Goal: Task Accomplishment & Management: Use online tool/utility

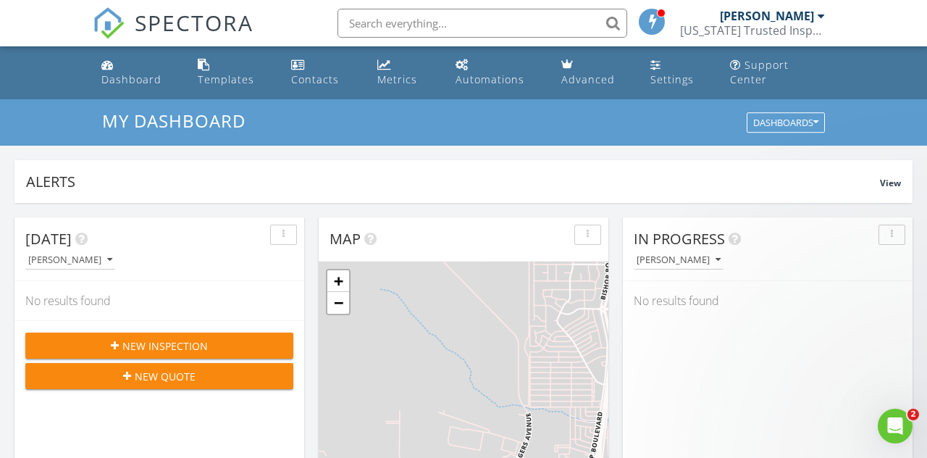
click at [235, 77] on div "Templates" at bounding box center [226, 79] width 57 height 14
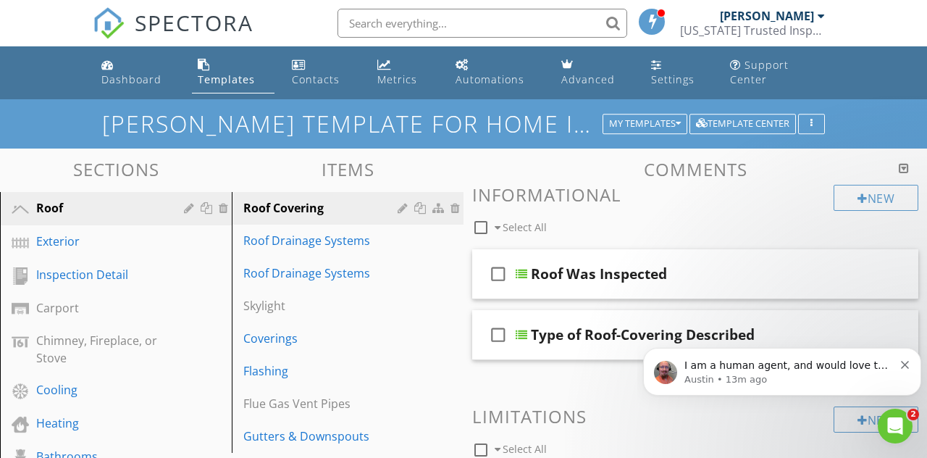
click at [72, 390] on div "Cooling" at bounding box center [99, 389] width 127 height 17
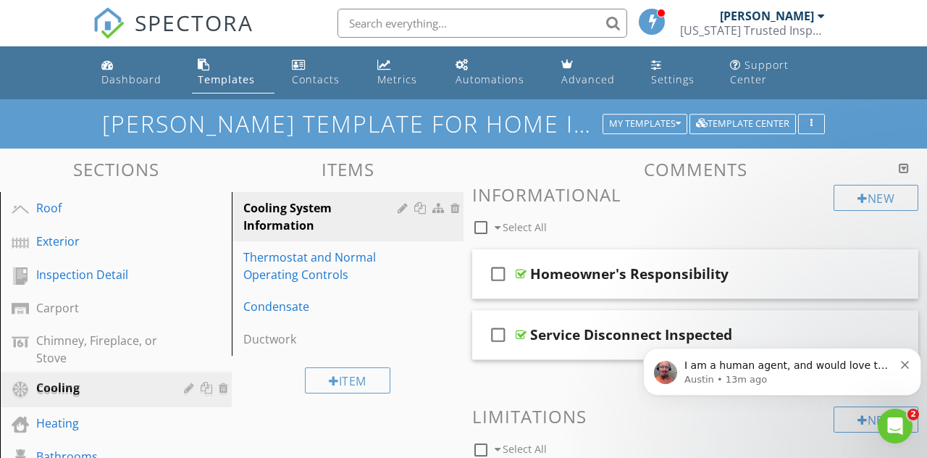
click at [28, 393] on div at bounding box center [20, 391] width 17 height 17
click at [67, 393] on div "Cooling" at bounding box center [99, 389] width 127 height 17
click at [20, 385] on div at bounding box center [20, 391] width 17 height 17
click at [28, 387] on div at bounding box center [20, 391] width 17 height 17
click at [62, 421] on div "Heating" at bounding box center [99, 422] width 127 height 17
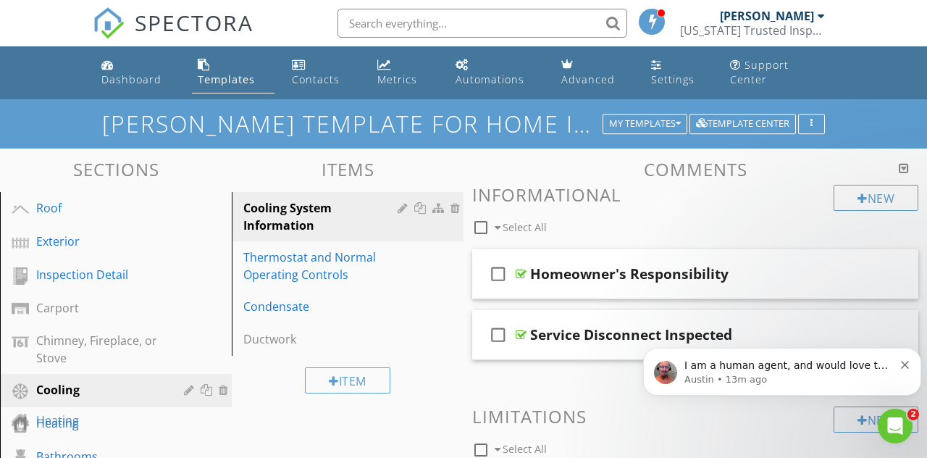
click at [25, 426] on div at bounding box center [20, 424] width 17 height 17
click at [71, 420] on div "Heating" at bounding box center [99, 422] width 127 height 17
click at [25, 430] on div at bounding box center [20, 424] width 17 height 17
click at [46, 427] on div "Heating" at bounding box center [99, 422] width 127 height 17
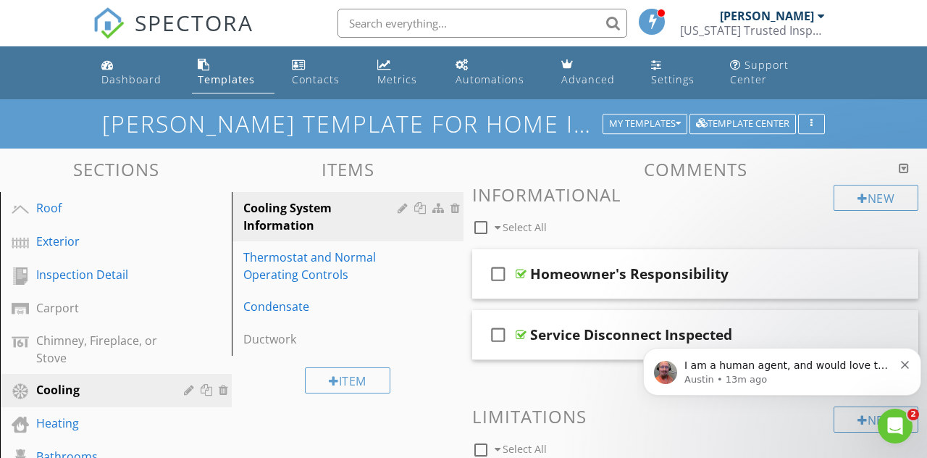
click at [25, 428] on div at bounding box center [20, 424] width 17 height 17
click at [26, 426] on div at bounding box center [20, 424] width 17 height 17
click at [25, 425] on div at bounding box center [20, 424] width 17 height 17
click at [72, 425] on div "Heating" at bounding box center [99, 422] width 127 height 17
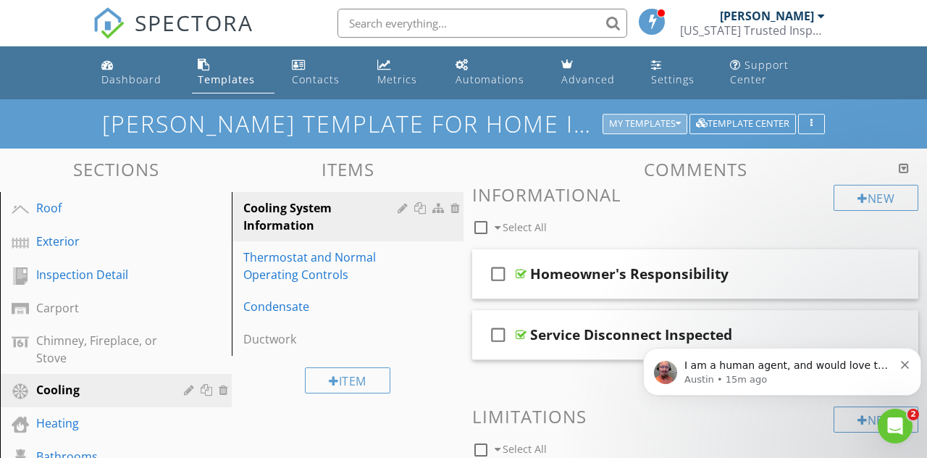
click at [659, 123] on div "My Templates" at bounding box center [645, 124] width 72 height 10
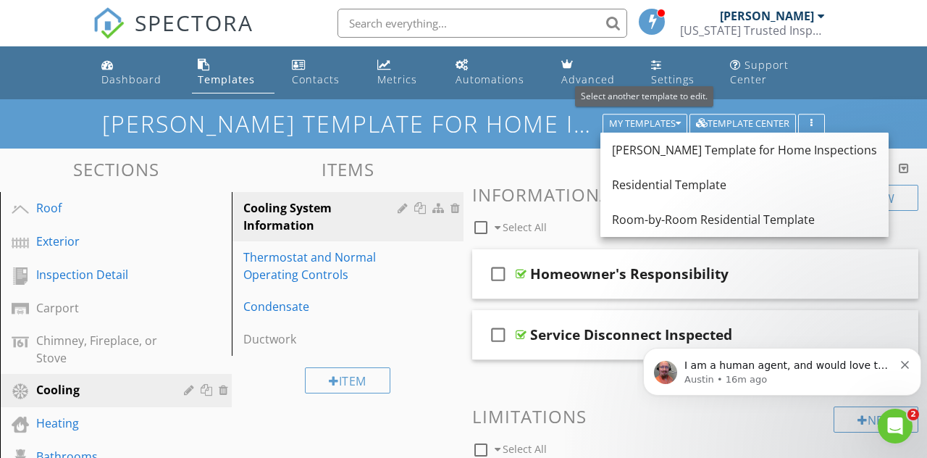
click at [709, 186] on div "Residential Template" at bounding box center [744, 184] width 265 height 17
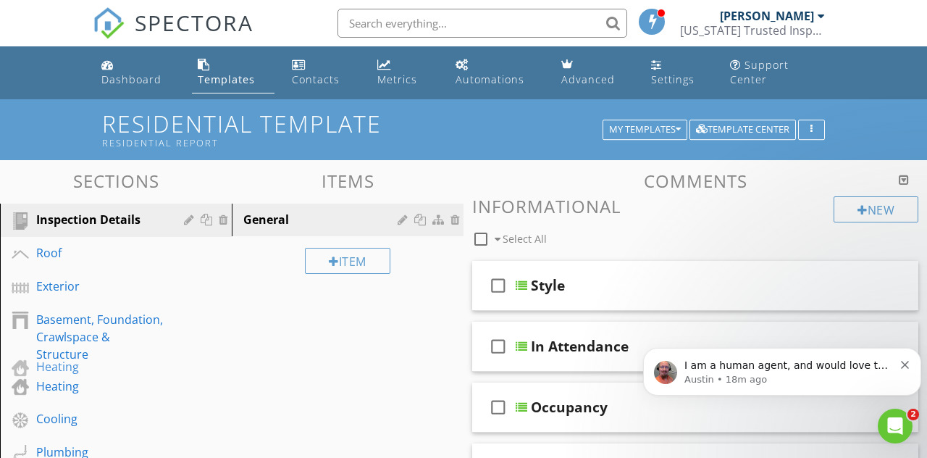
click at [67, 378] on div "Heating" at bounding box center [99, 386] width 127 height 17
click at [24, 378] on div at bounding box center [20, 386] width 17 height 17
click at [83, 378] on div "Heating" at bounding box center [99, 386] width 127 height 17
click at [27, 378] on div at bounding box center [20, 386] width 17 height 17
click at [70, 378] on div "Heating" at bounding box center [99, 386] width 127 height 17
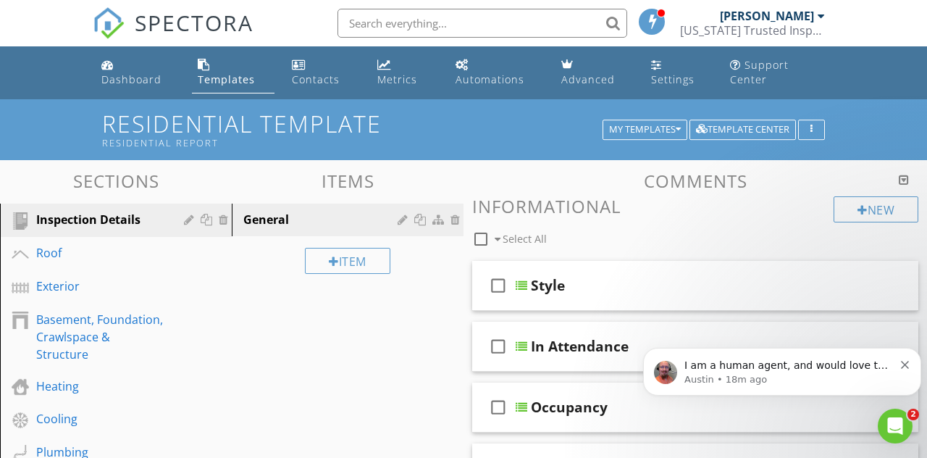
click at [28, 378] on div at bounding box center [20, 386] width 17 height 17
click at [900, 429] on icon "Open Intercom Messenger" at bounding box center [896, 426] width 24 height 24
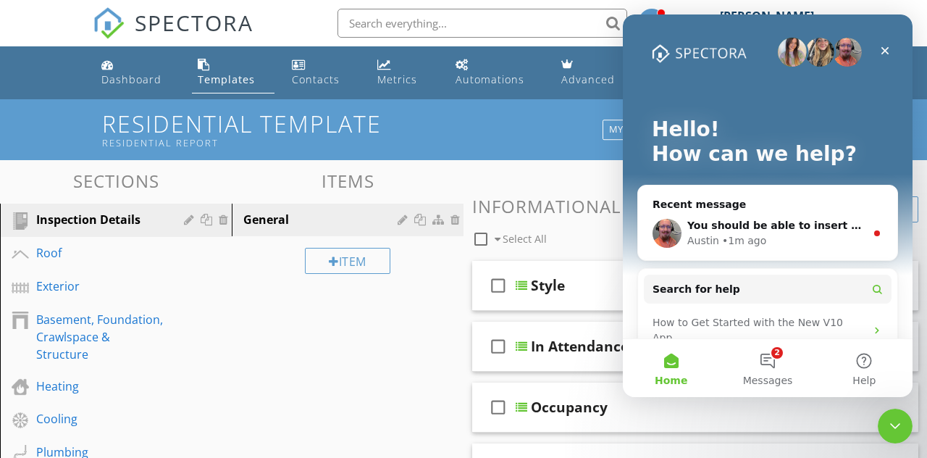
click at [854, 226] on span "You should be able to insert that photo into this chat!" at bounding box center [842, 226] width 309 height 12
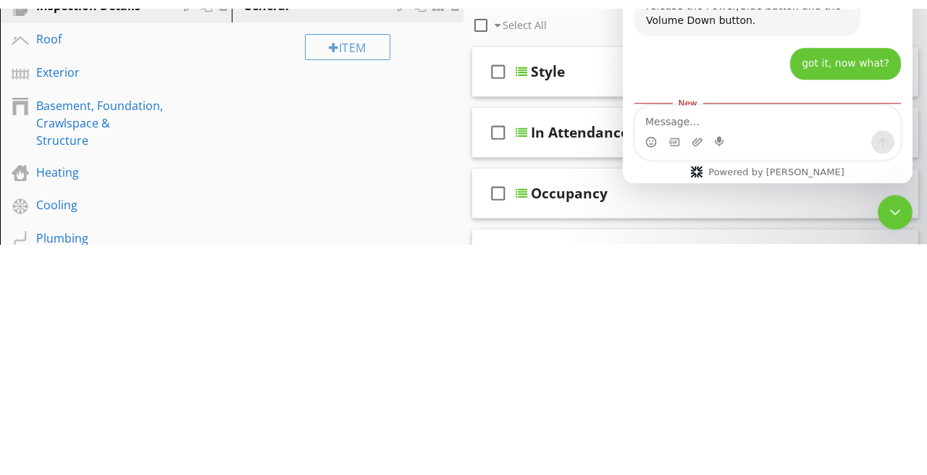
scroll to position [846, 0]
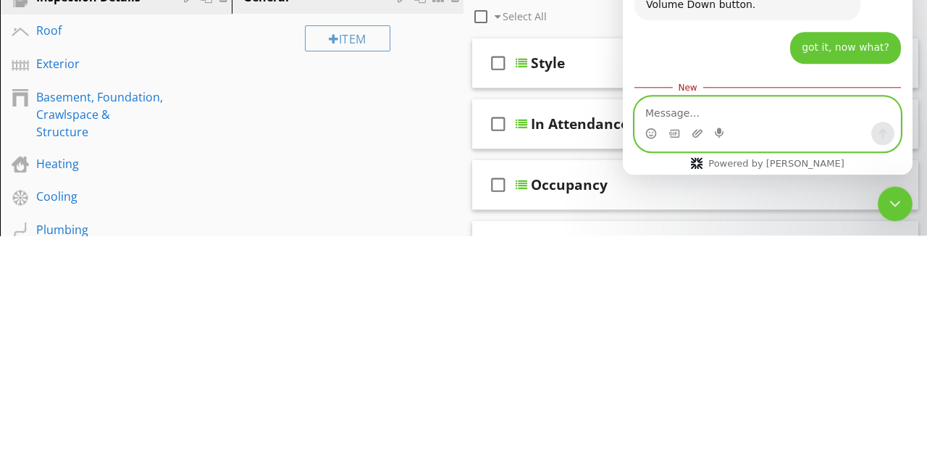
click at [699, 130] on icon "Upload attachment" at bounding box center [698, 134] width 10 height 8
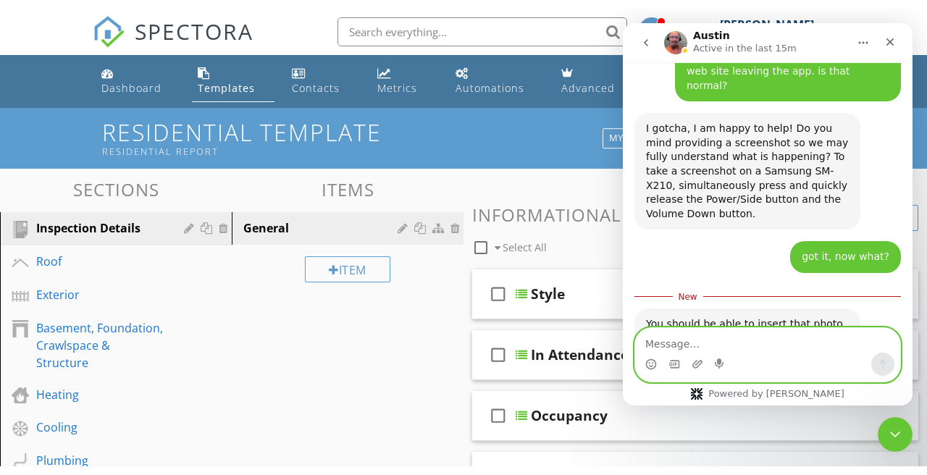
scroll to position [869, 0]
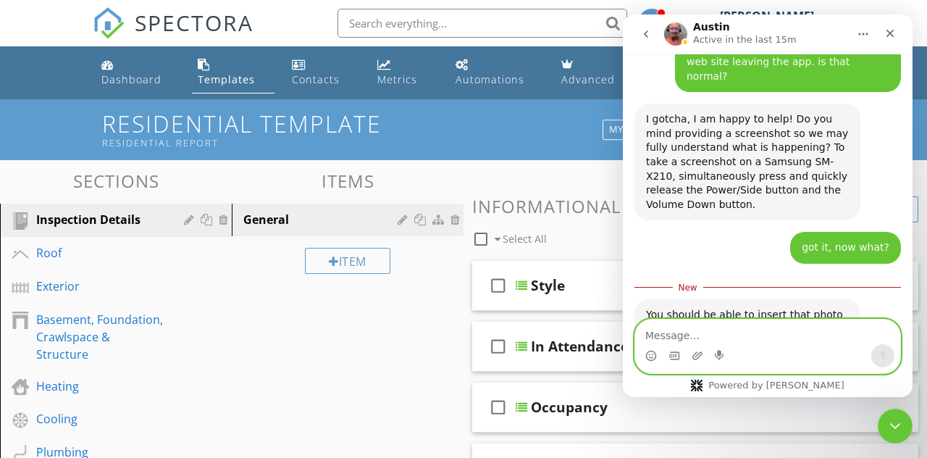
click at [699, 359] on icon "Upload attachment" at bounding box center [698, 356] width 12 height 12
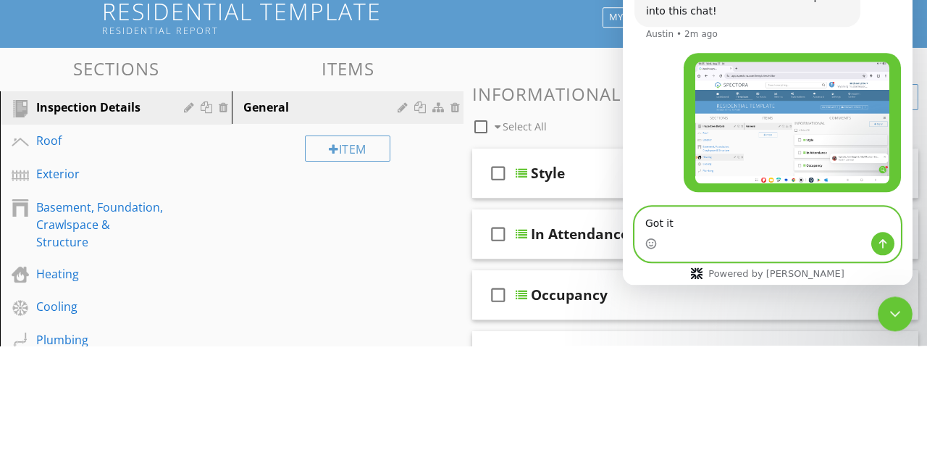
scroll to position [1051, 0]
type textarea "Got it"
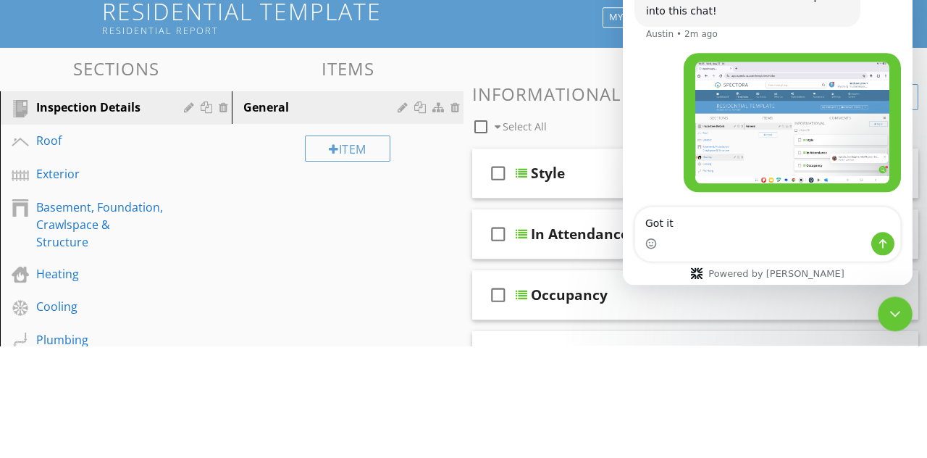
click at [246, 280] on div "Item" at bounding box center [348, 260] width 232 height 49
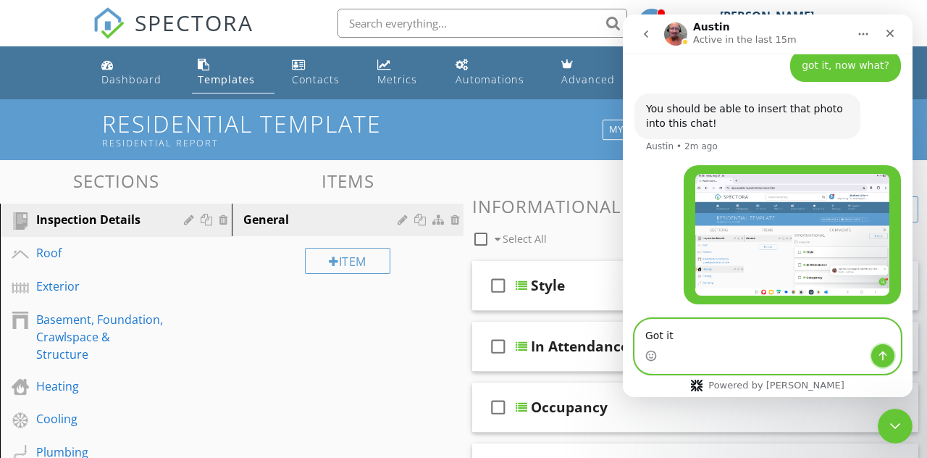
click at [891, 360] on button "Send a message…" at bounding box center [883, 355] width 23 height 23
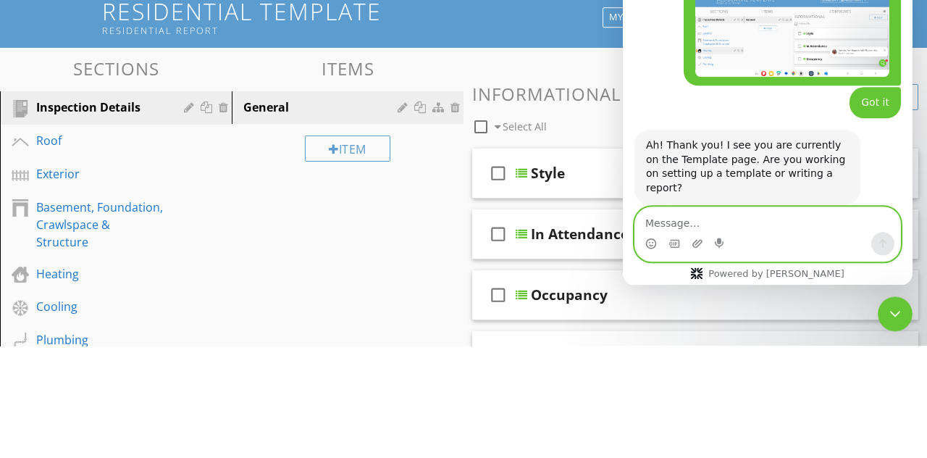
scroll to position [1198, 0]
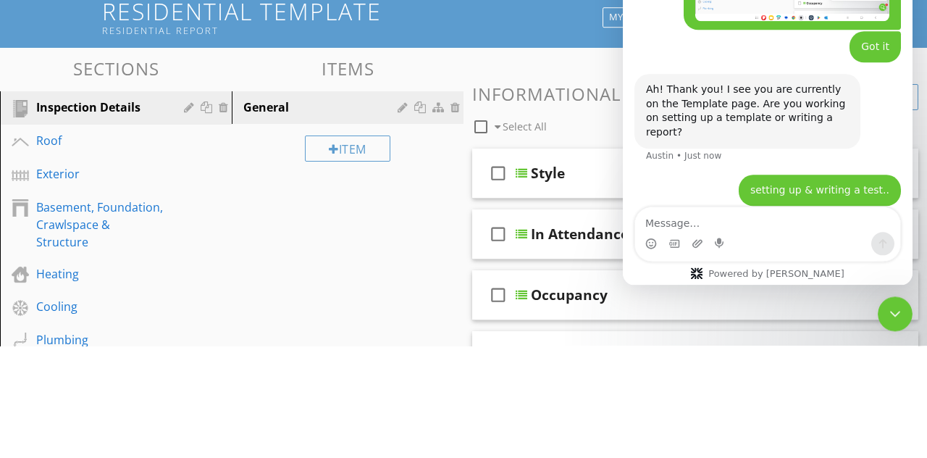
click at [246, 272] on div "Item" at bounding box center [348, 260] width 232 height 49
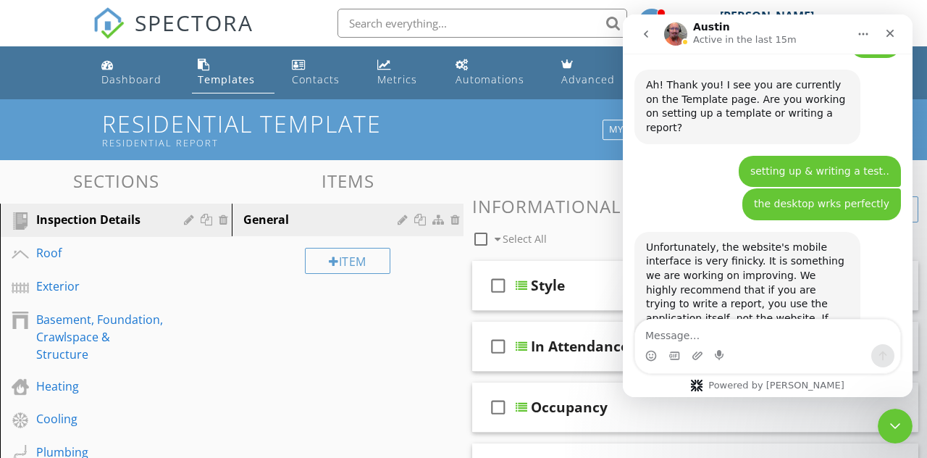
scroll to position [1390, 0]
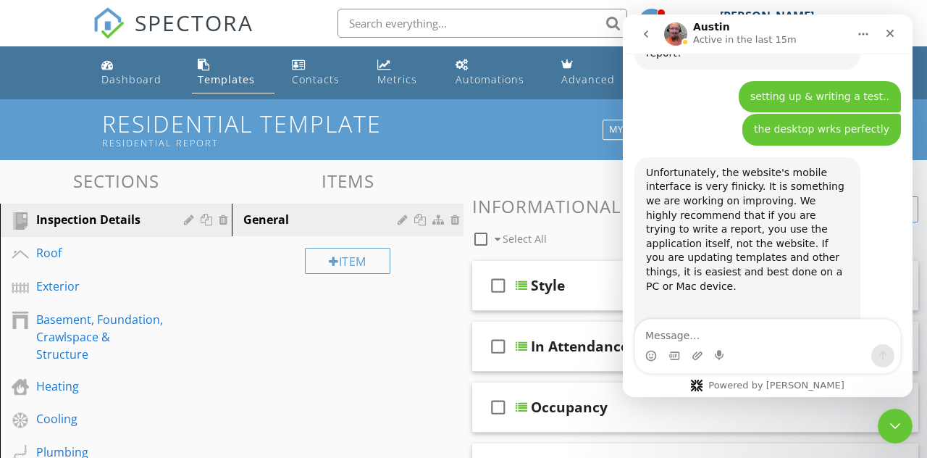
click at [760, 337] on link "[URL][DOMAIN_NAME][DOMAIN_NAME]" at bounding box center [745, 343] width 198 height 12
